Goal: Information Seeking & Learning: Find specific fact

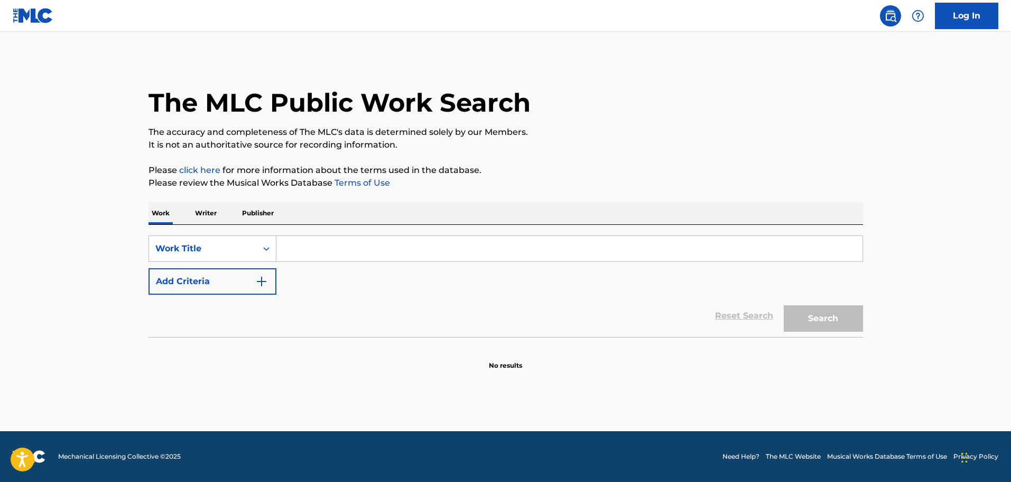
click at [351, 247] on input "Search Form" at bounding box center [570, 248] width 586 height 25
type input "my season"
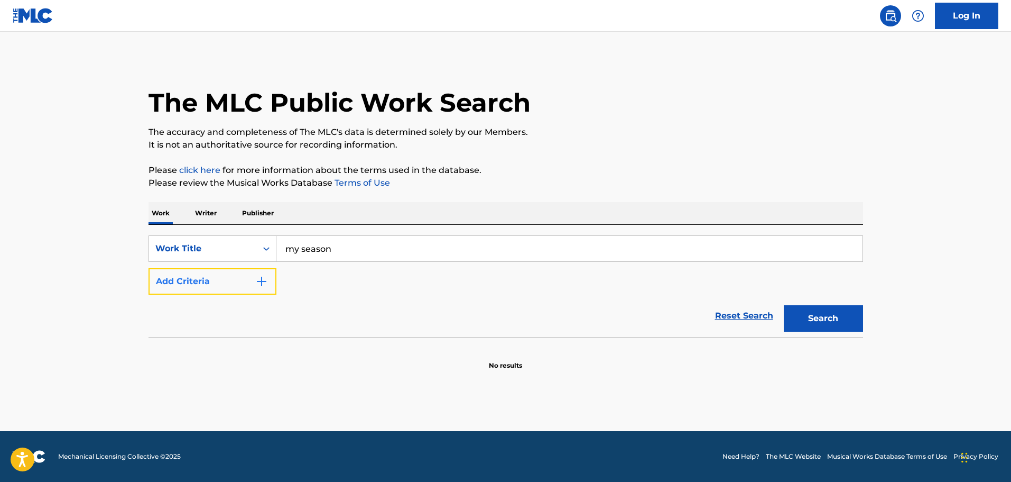
click at [268, 284] on img "Search Form" at bounding box center [261, 281] width 13 height 13
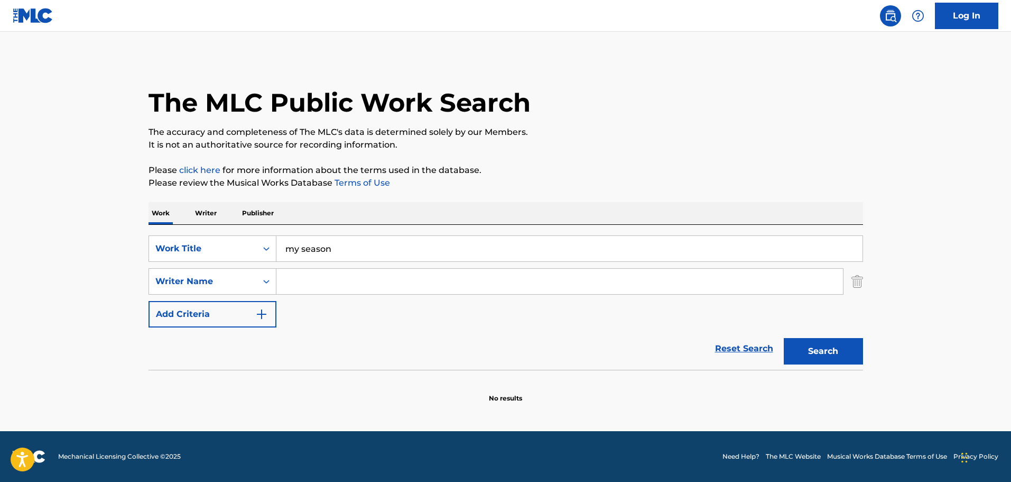
click at [299, 280] on input "Search Form" at bounding box center [560, 281] width 567 height 25
type input "paak"
click at [784, 338] on button "Search" at bounding box center [823, 351] width 79 height 26
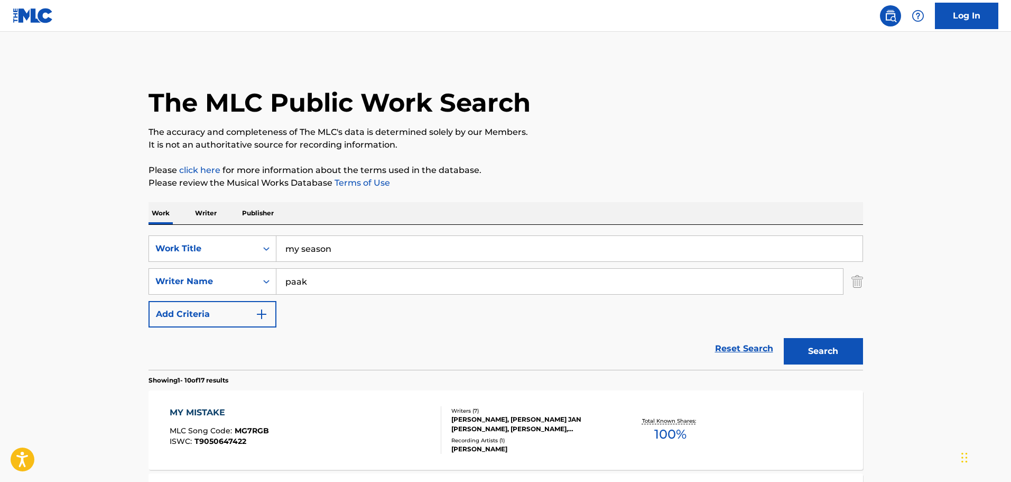
drag, startPoint x: 323, startPoint y: 282, endPoint x: 344, endPoint y: 263, distance: 28.8
click at [335, 270] on input "paak" at bounding box center [560, 281] width 567 height 25
drag, startPoint x: 344, startPoint y: 263, endPoint x: 345, endPoint y: 254, distance: 9.0
click at [344, 260] on div "SearchWithCriteriaa079b7b2-19f4-4dd3-9f65-fd48bcc66f33 Work Title my season Sea…" at bounding box center [506, 281] width 715 height 92
click at [345, 253] on input "my season" at bounding box center [570, 248] width 586 height 25
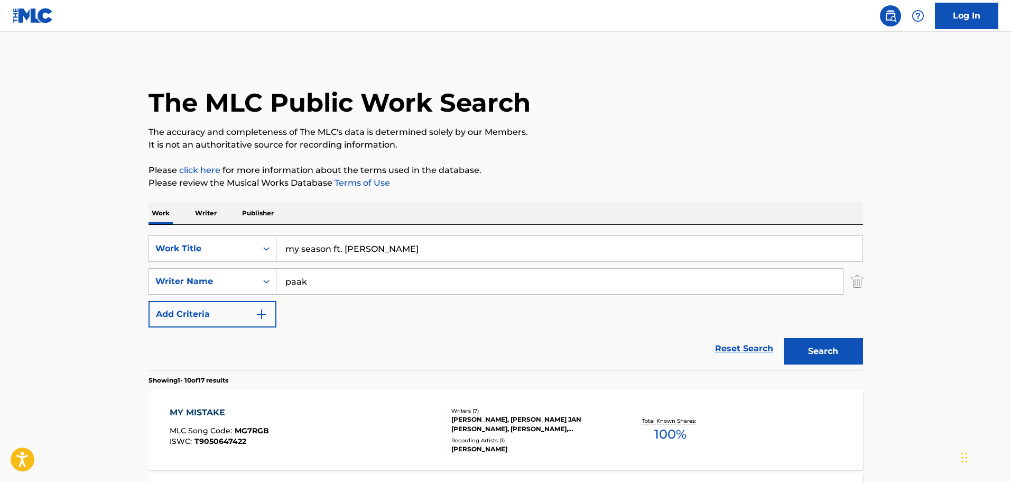
click at [784, 338] on button "Search" at bounding box center [823, 351] width 79 height 26
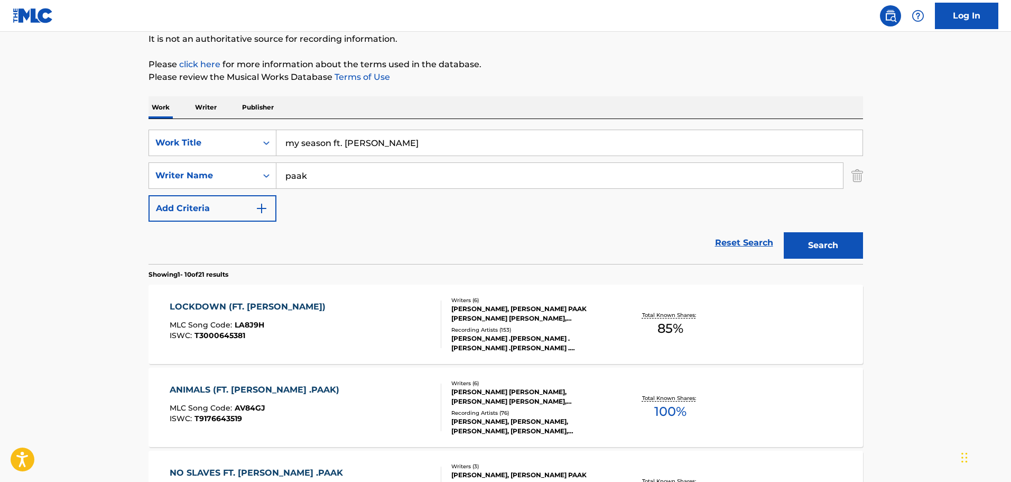
scroll to position [53, 0]
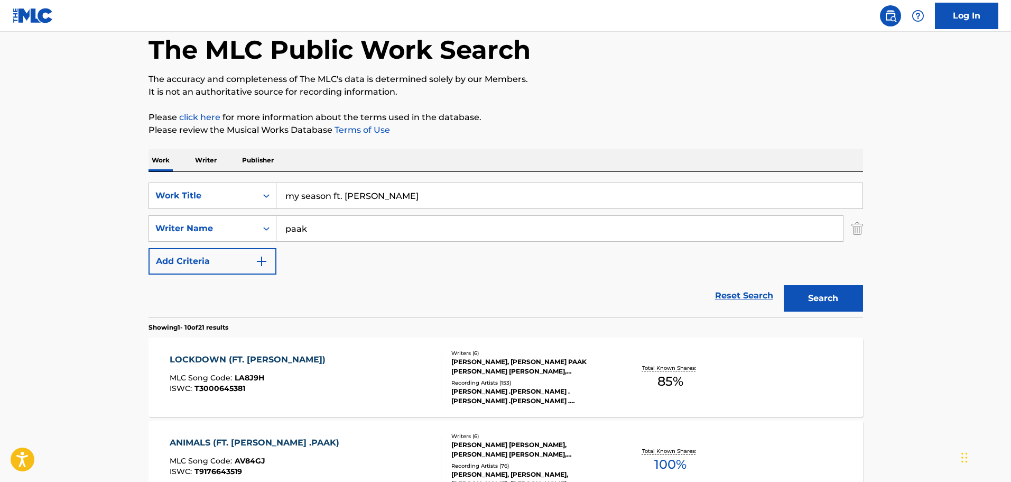
drag, startPoint x: 298, startPoint y: 196, endPoint x: 277, endPoint y: 192, distance: 21.5
click at [277, 192] on input "my season ft. [PERSON_NAME]" at bounding box center [570, 195] width 586 height 25
click at [421, 196] on input "the season ft. [PERSON_NAME]" at bounding box center [570, 195] width 586 height 25
type input "the season"
click at [784, 285] on button "Search" at bounding box center [823, 298] width 79 height 26
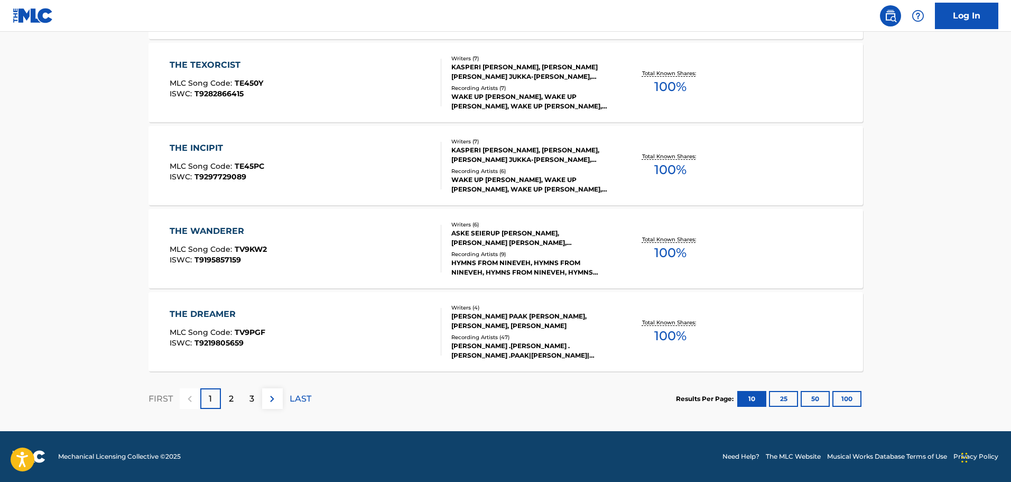
scroll to position [793, 0]
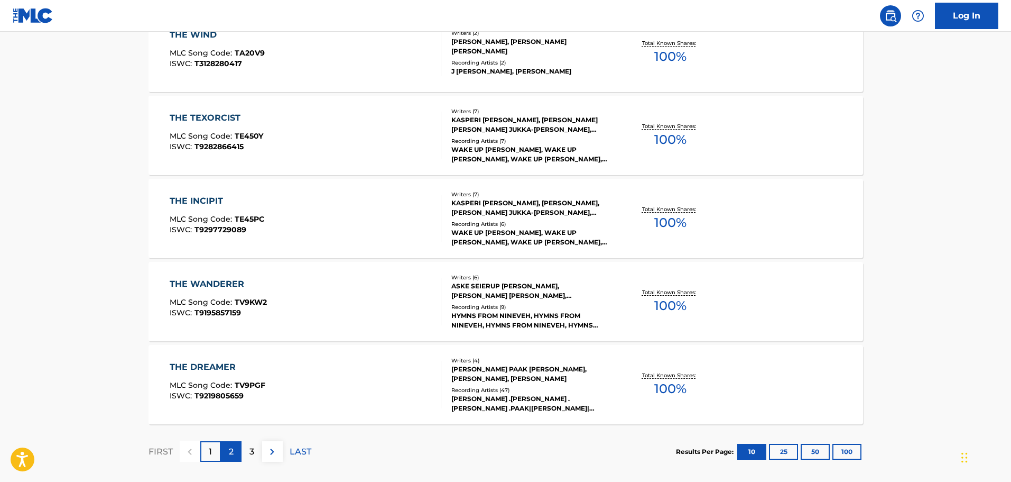
click at [230, 448] on p "2" at bounding box center [231, 451] width 5 height 13
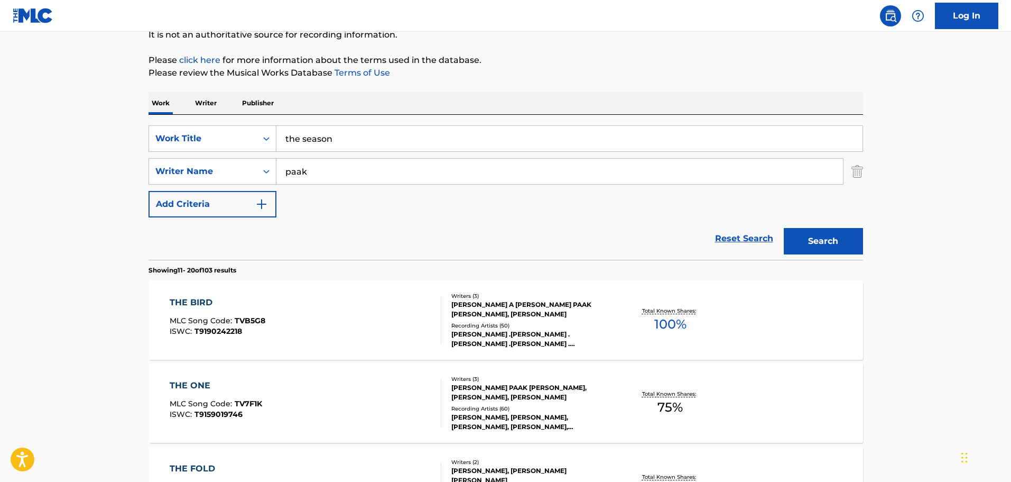
scroll to position [105, 0]
